Goal: Task Accomplishment & Management: Complete application form

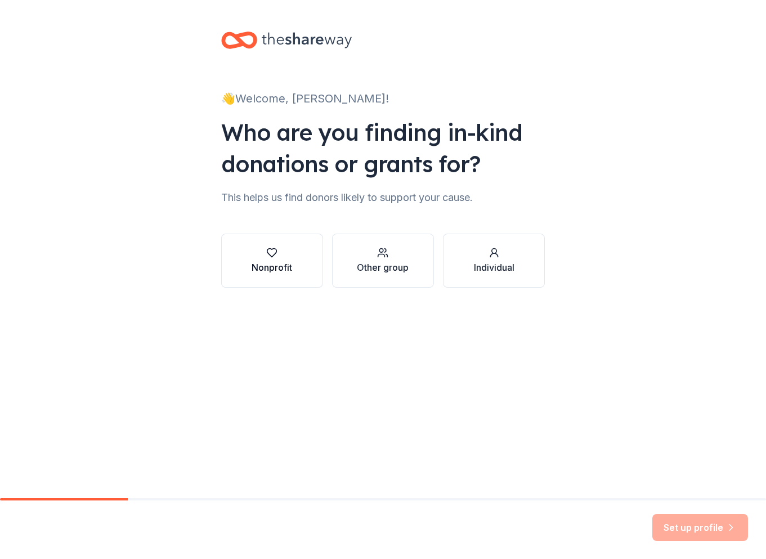
click at [274, 256] on icon "button" at bounding box center [271, 252] width 11 height 11
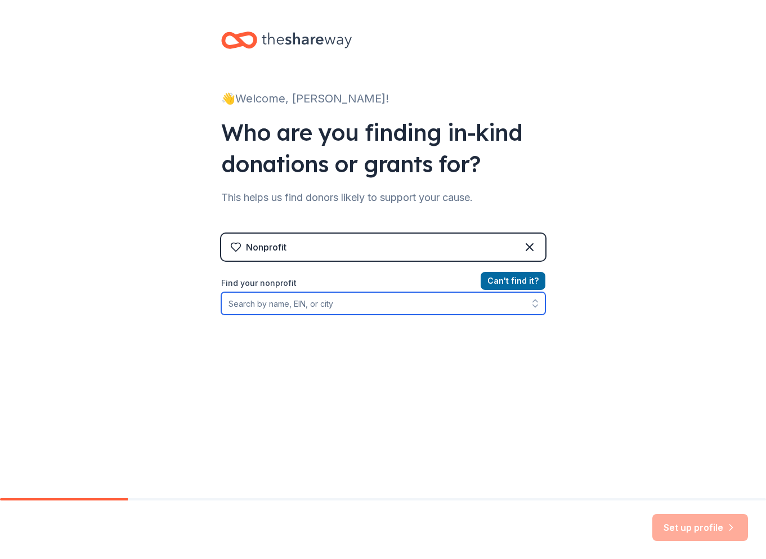
click at [316, 305] on input "Find your nonprofit" at bounding box center [383, 303] width 324 height 23
type input "[US_EMPLOYER_IDENTIFICATION_NUMBER]"
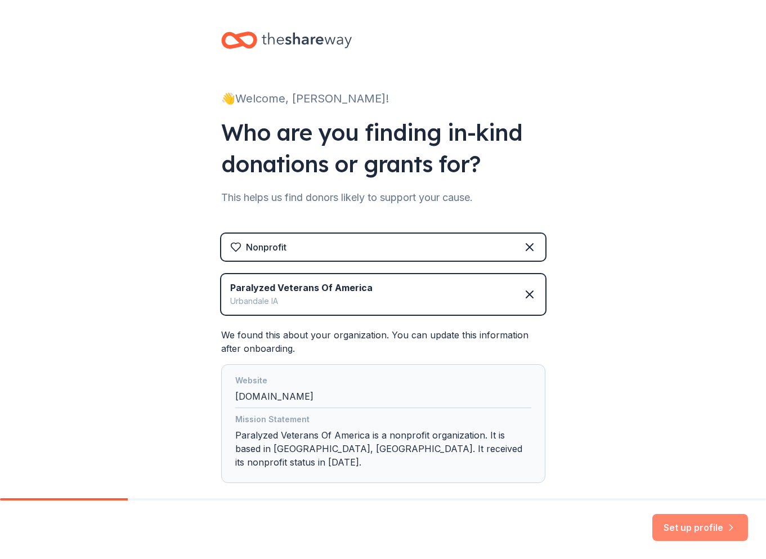
click at [690, 530] on button "Set up profile" at bounding box center [700, 527] width 96 height 27
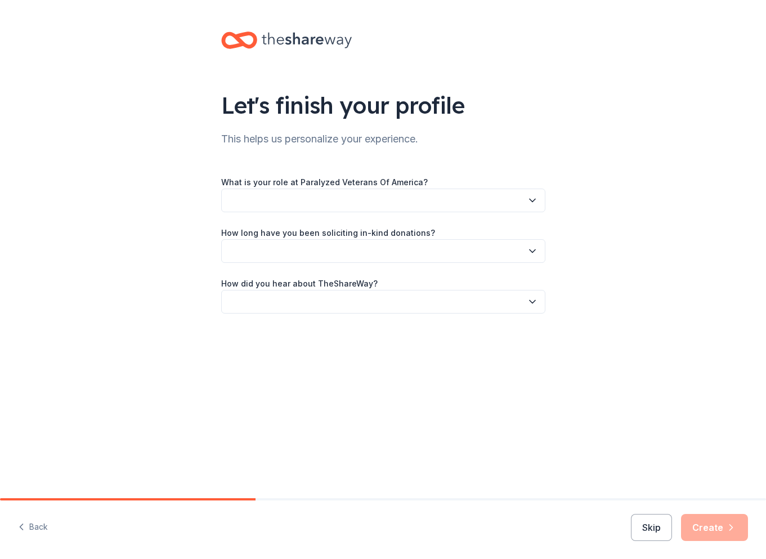
click at [287, 201] on button "button" at bounding box center [383, 200] width 324 height 24
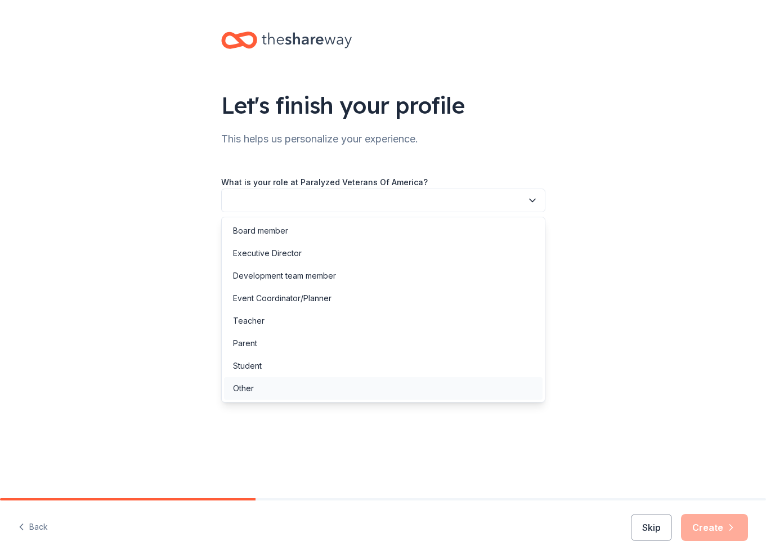
click at [242, 391] on div "Other" at bounding box center [243, 388] width 21 height 14
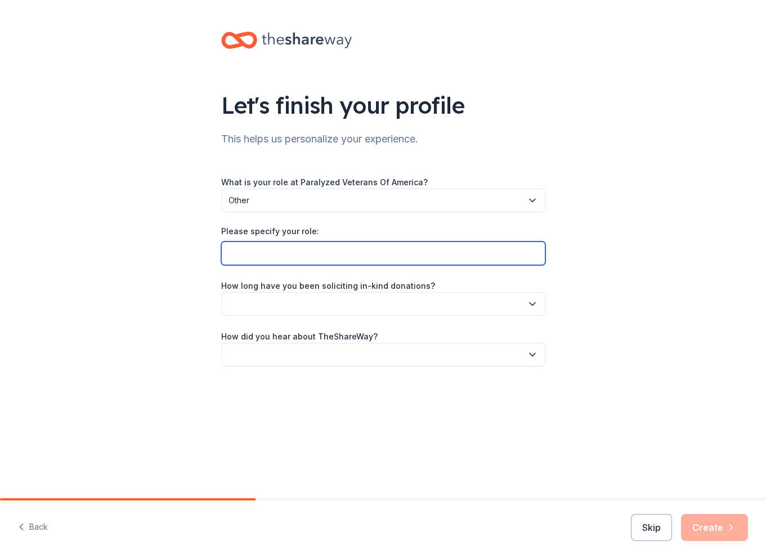
click at [266, 250] on input "Please specify your role:" at bounding box center [383, 253] width 324 height 24
type input "President of volunteer group"
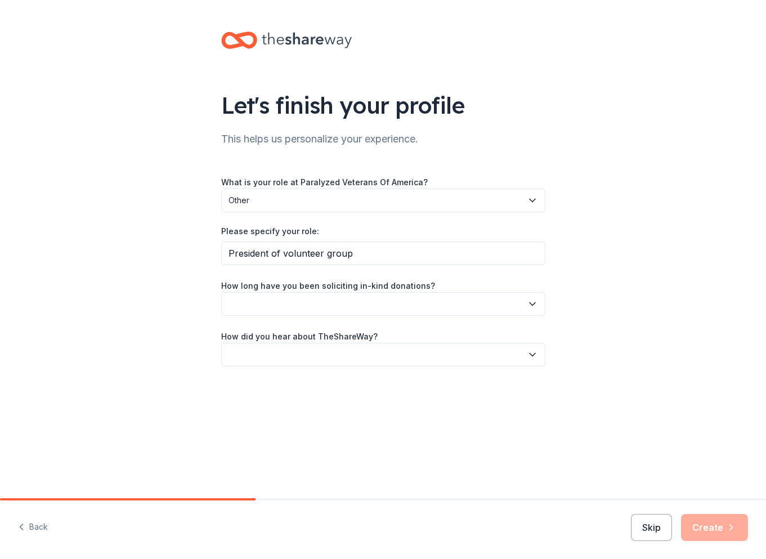
click at [239, 304] on button "button" at bounding box center [383, 304] width 324 height 24
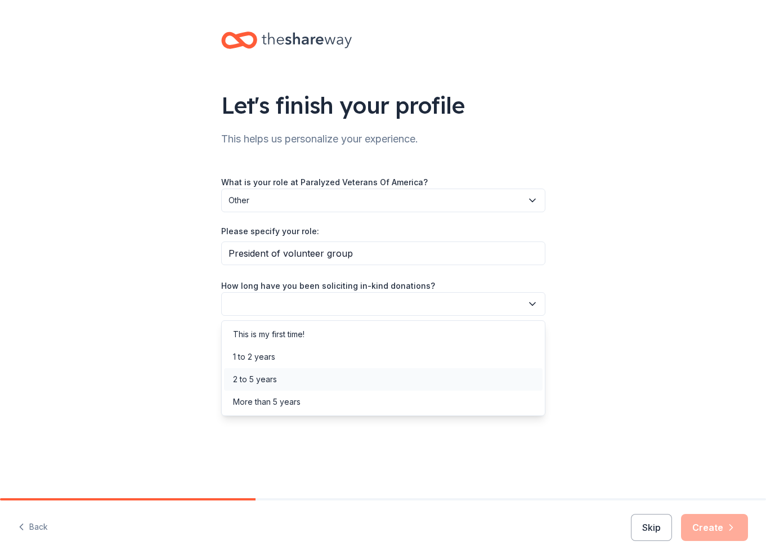
click at [250, 384] on div "2 to 5 years" at bounding box center [255, 379] width 44 height 14
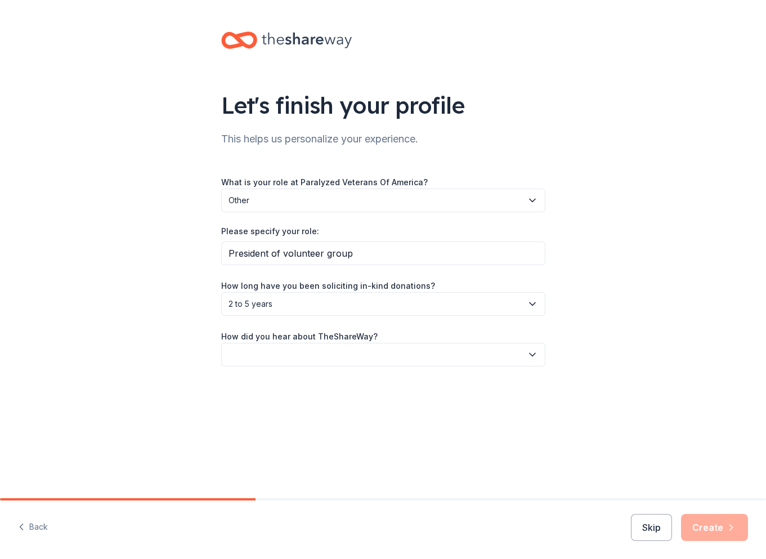
click at [536, 356] on icon "button" at bounding box center [532, 354] width 11 height 11
click at [258, 410] on div "Online search" at bounding box center [258, 408] width 51 height 14
click at [713, 526] on button "Create" at bounding box center [714, 527] width 67 height 27
